Goal: Ask a question

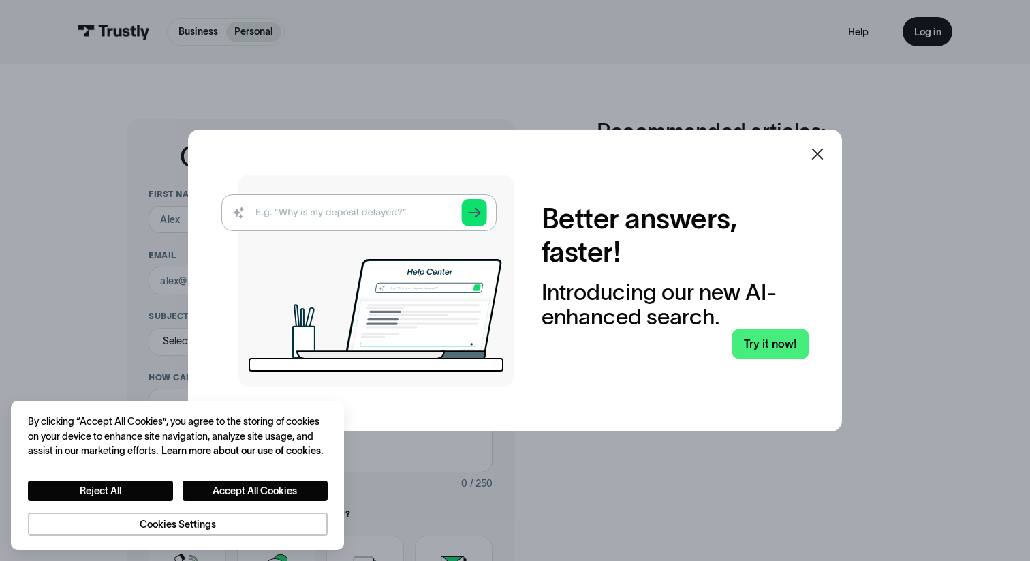
click at [811, 150] on icon at bounding box center [817, 154] width 16 height 16
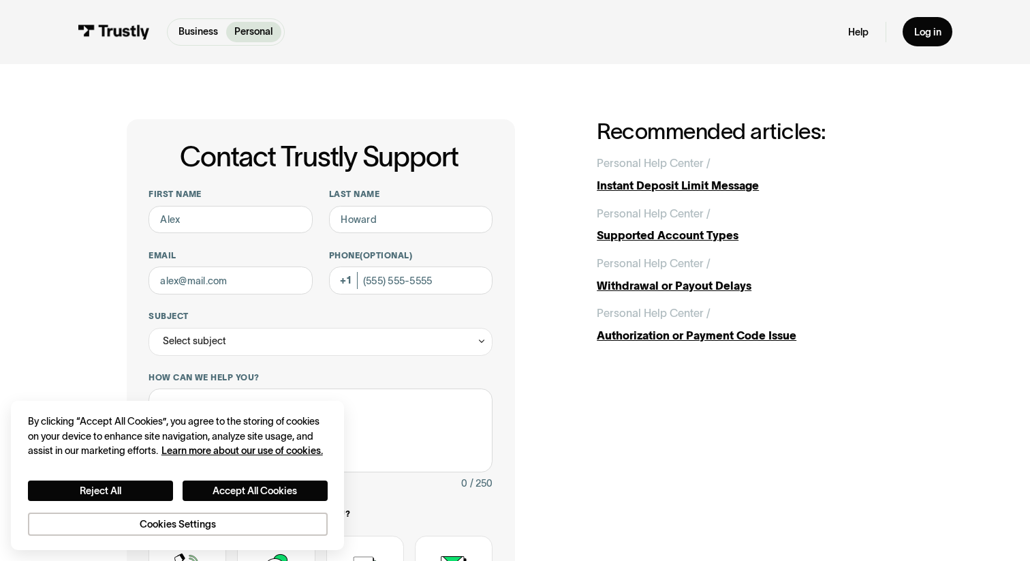
click at [336, 74] on div "Contact Trustly Support First name Last name Email Phone (Optional) Subject Sel…" at bounding box center [515, 437] width 975 height 747
